Goal: Browse casually: Explore the website without a specific task or goal

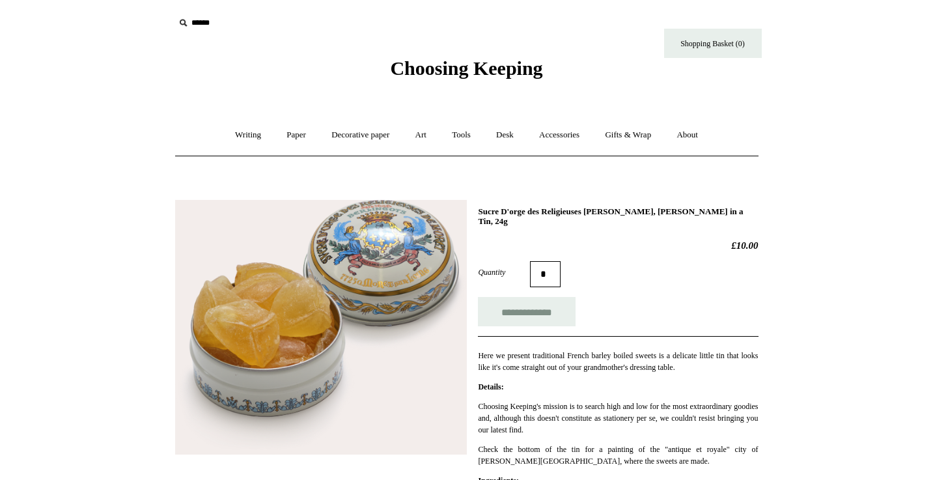
click at [476, 61] on span "Choosing Keeping" at bounding box center [466, 67] width 152 height 21
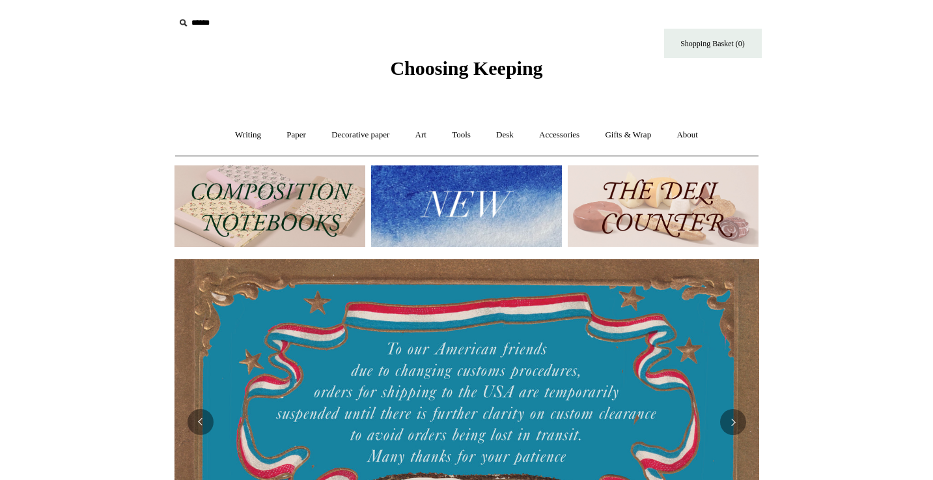
click at [482, 217] on img at bounding box center [466, 205] width 191 height 81
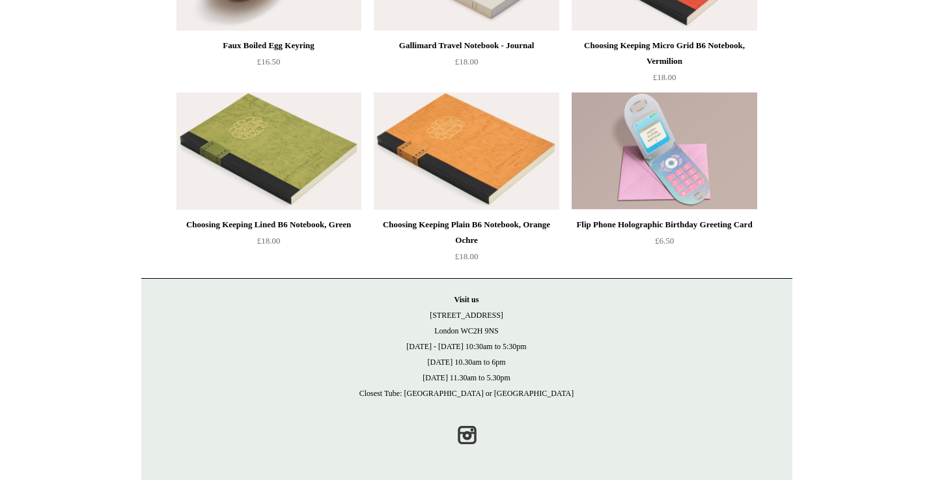
scroll to position [2944, 0]
